Goal: Task Accomplishment & Management: Complete application form

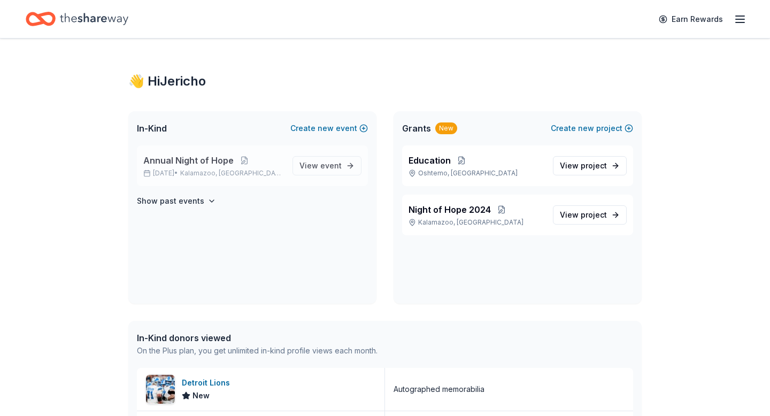
click at [194, 165] on span "Annual Night of Hope" at bounding box center [188, 160] width 90 height 13
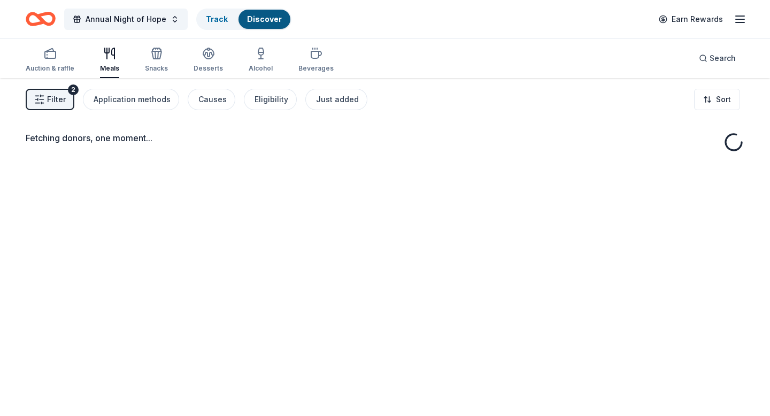
scroll to position [78, 0]
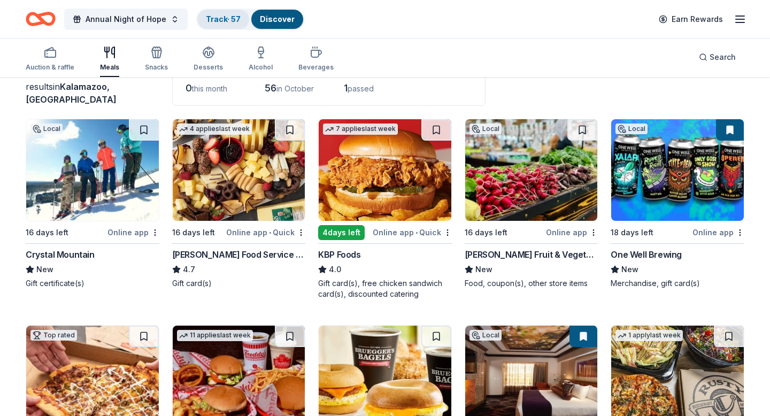
click at [221, 17] on link "Track · 57" at bounding box center [223, 18] width 35 height 9
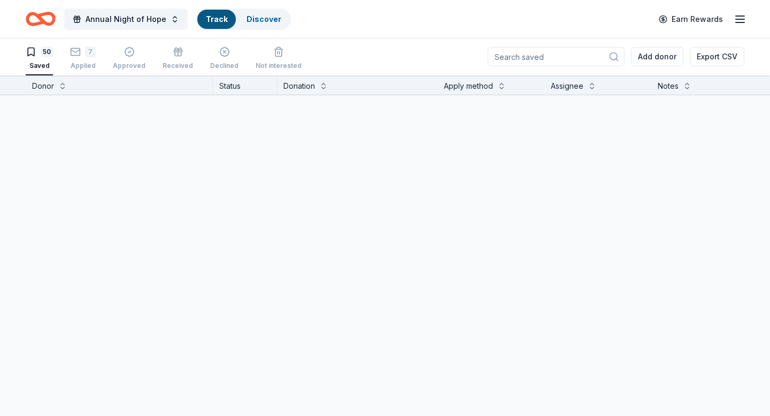
scroll to position [1, 0]
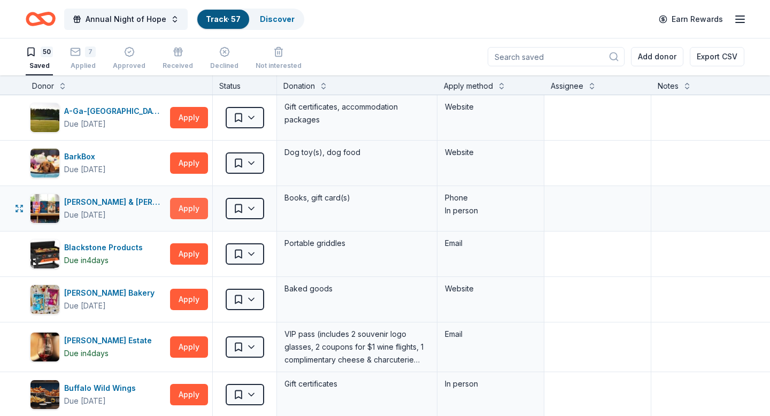
click at [181, 209] on button "Apply" at bounding box center [189, 208] width 38 height 21
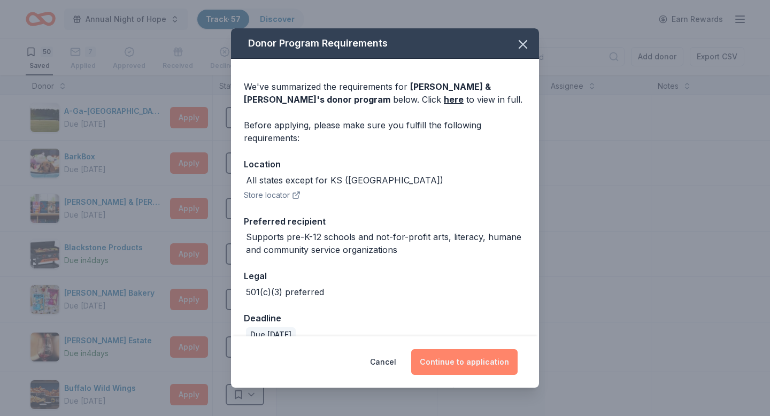
click at [446, 357] on button "Continue to application" at bounding box center [464, 362] width 106 height 26
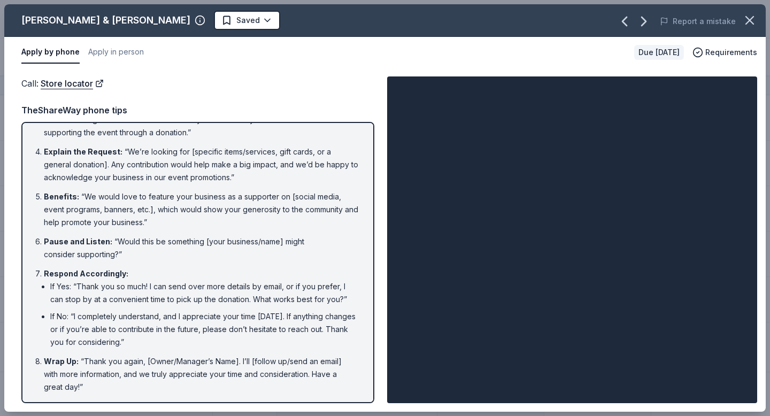
scroll to position [0, 0]
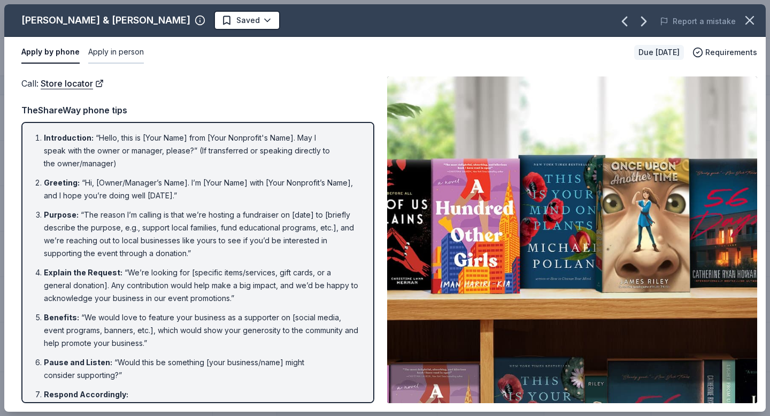
click at [112, 52] on button "Apply in person" at bounding box center [116, 52] width 56 height 22
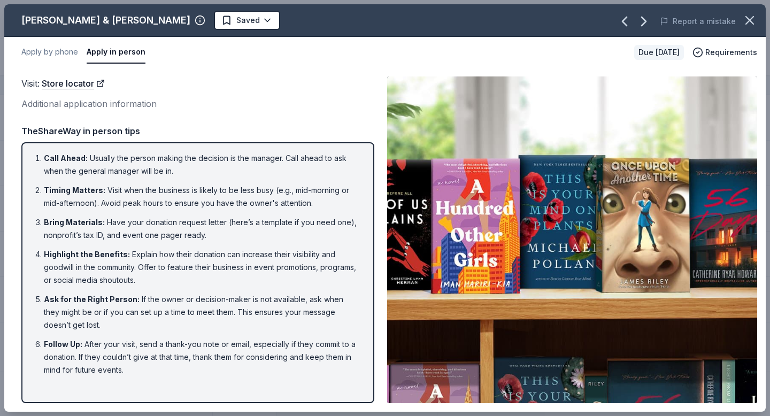
click at [201, 156] on li "Call Ahead : Usually the person making the decision is the manager. Call ahead …" at bounding box center [201, 165] width 314 height 26
click at [89, 104] on div "Additional application information" at bounding box center [197, 104] width 353 height 14
click at [80, 80] on link "Store locator" at bounding box center [73, 83] width 63 height 14
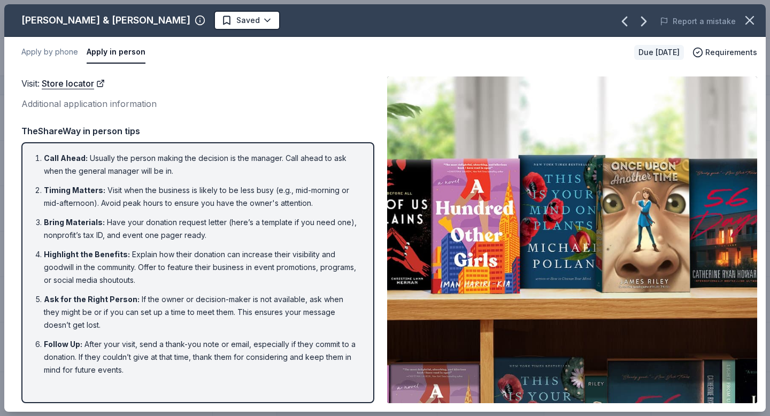
click at [147, 261] on li "Highlight the Benefits : Explain how their donation can increase their visibili…" at bounding box center [201, 267] width 314 height 39
drag, startPoint x: 138, startPoint y: 373, endPoint x: 31, endPoint y: 174, distance: 226.6
click at [31, 174] on ol "Call Ahead : Usually the person making the decision is the manager. Call ahead …" at bounding box center [198, 264] width 334 height 225
drag, startPoint x: 45, startPoint y: 155, endPoint x: 168, endPoint y: 191, distance: 127.7
click at [168, 191] on ol "Call Ahead : Usually the person making the decision is the manager. Call ahead …" at bounding box center [198, 264] width 334 height 225
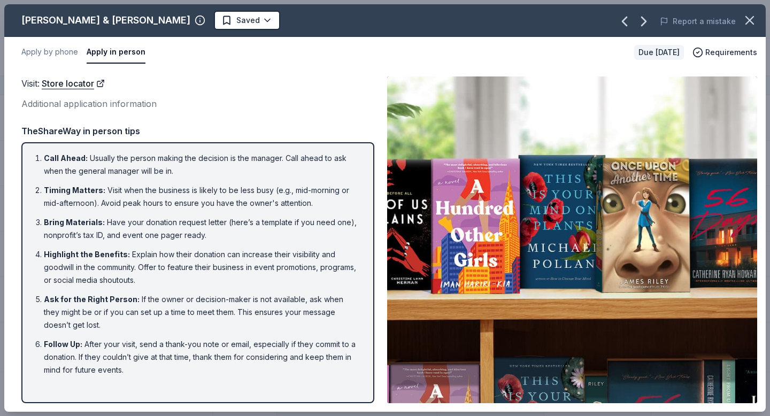
click at [166, 190] on li "Timing Matters : Visit when the business is likely to be less busy (e.g., mid-m…" at bounding box center [201, 197] width 314 height 26
click at [22, 55] on button "Apply by phone" at bounding box center [49, 52] width 57 height 22
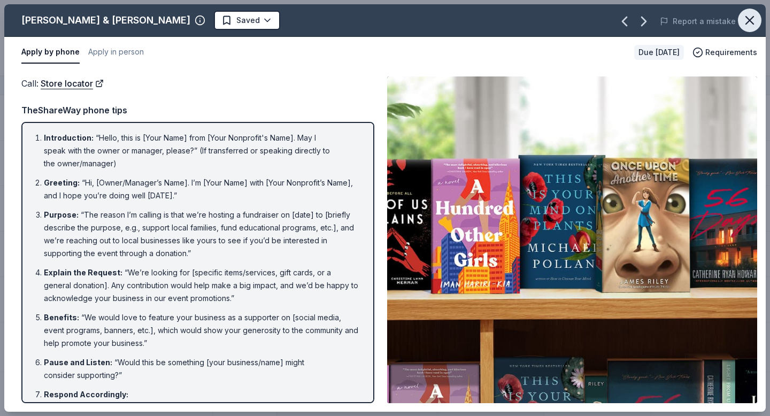
click at [746, 21] on icon "button" at bounding box center [749, 20] width 15 height 15
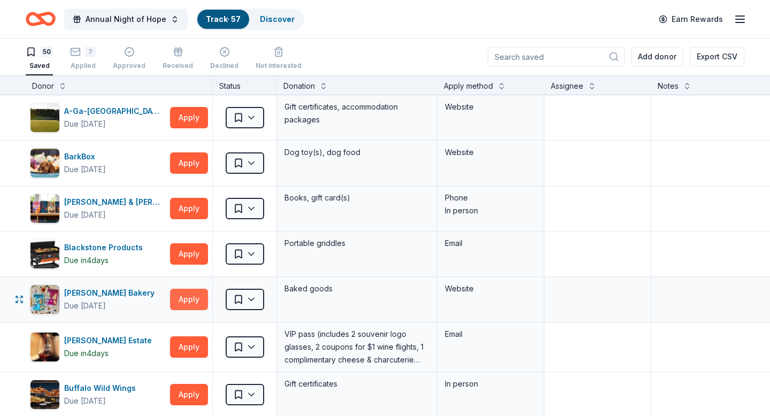
click at [195, 296] on button "Apply" at bounding box center [189, 299] width 38 height 21
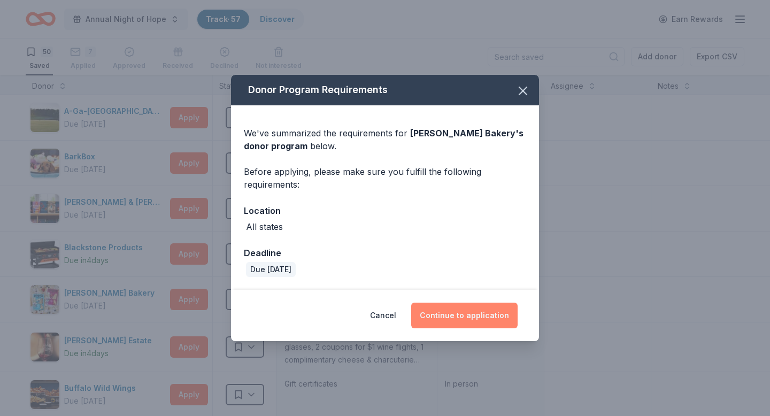
click at [487, 318] on button "Continue to application" at bounding box center [464, 316] width 106 height 26
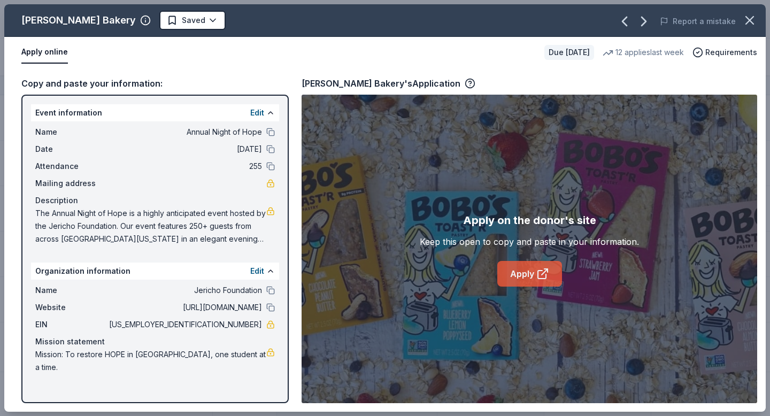
click at [529, 268] on link "Apply" at bounding box center [529, 274] width 65 height 26
drag, startPoint x: 33, startPoint y: 129, endPoint x: 249, endPoint y: 327, distance: 293.3
click at [249, 327] on div "Event information Edit Name Annual Night of Hope Date 11/14/25 Attendance 255 M…" at bounding box center [154, 249] width 267 height 309
click at [273, 130] on button at bounding box center [270, 132] width 9 height 9
click at [145, 21] on html "Annual Night of Hope Track · 57 Discover Earn Rewards 50 Saved 7 Applied Approv…" at bounding box center [385, 207] width 770 height 416
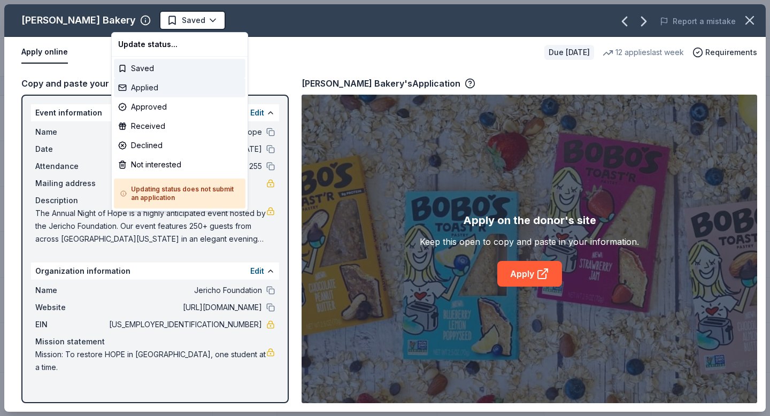
click at [147, 83] on div "Applied" at bounding box center [180, 87] width 132 height 19
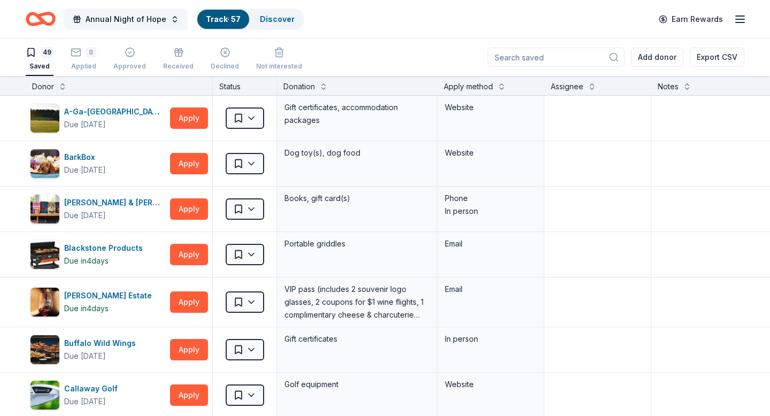
drag, startPoint x: 18, startPoint y: 16, endPoint x: 81, endPoint y: 16, distance: 62.6
click at [81, 16] on html "Annual Night of Hope Track · 57 Discover Earn Rewards 49 Saved 8 Applied Approv…" at bounding box center [385, 208] width 770 height 416
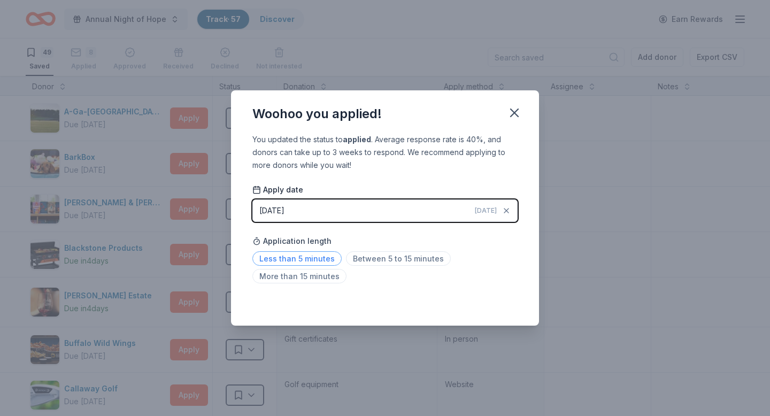
click at [318, 261] on span "Less than 5 minutes" at bounding box center [296, 258] width 89 height 14
click at [415, 260] on span "Between 5 to 15 minutes" at bounding box center [398, 258] width 105 height 14
click at [515, 114] on icon "button" at bounding box center [514, 112] width 7 height 7
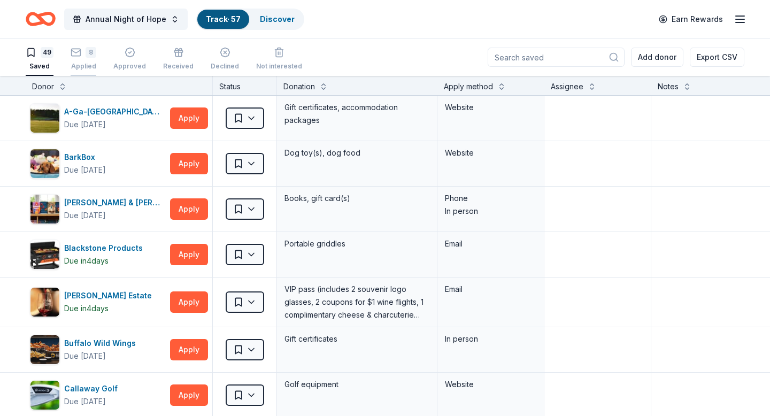
click at [77, 61] on div "8 Applied" at bounding box center [84, 59] width 26 height 24
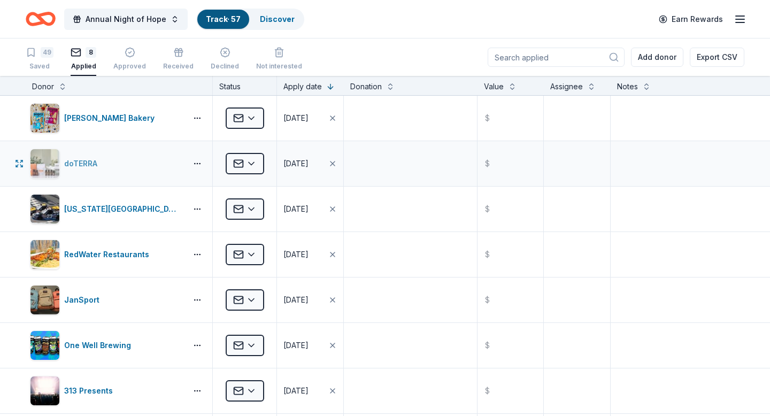
drag, startPoint x: 103, startPoint y: 165, endPoint x: 66, endPoint y: 165, distance: 36.4
click at [66, 165] on div "doTERRA" at bounding box center [106, 164] width 152 height 30
click at [97, 116] on div "Bobo's Bakery" at bounding box center [111, 118] width 95 height 13
click at [48, 64] on div "Saved" at bounding box center [40, 66] width 28 height 9
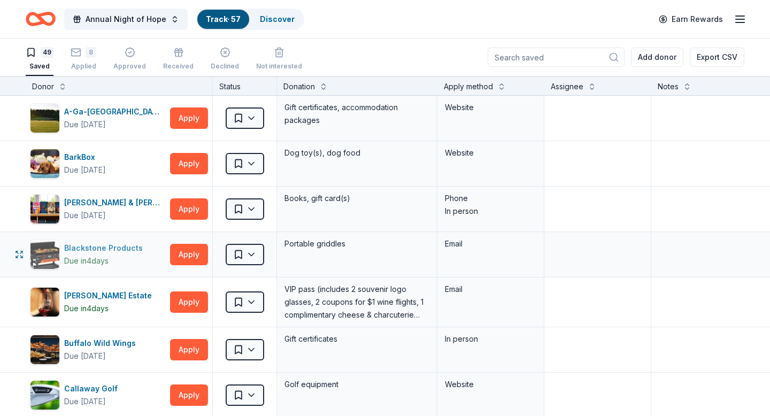
click at [122, 247] on div "Blackstone Products" at bounding box center [105, 248] width 83 height 13
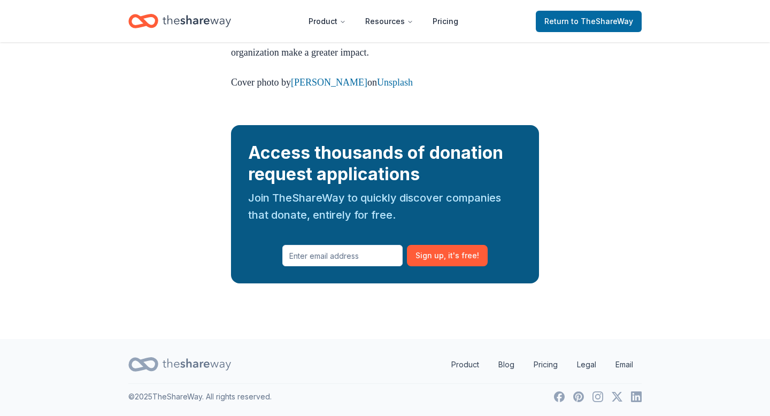
scroll to position [1231, 0]
